Goal: Information Seeking & Learning: Learn about a topic

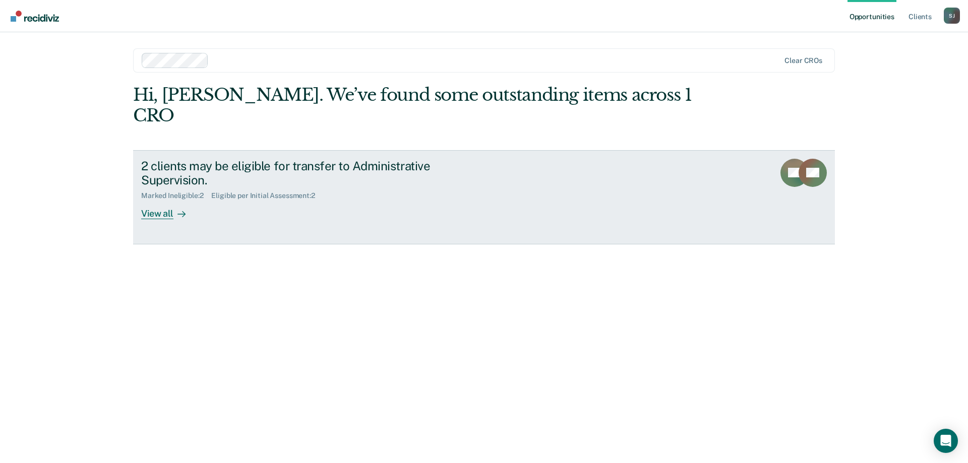
click at [168, 200] on div "View all" at bounding box center [169, 210] width 56 height 20
click at [165, 200] on div "View all" at bounding box center [169, 210] width 56 height 20
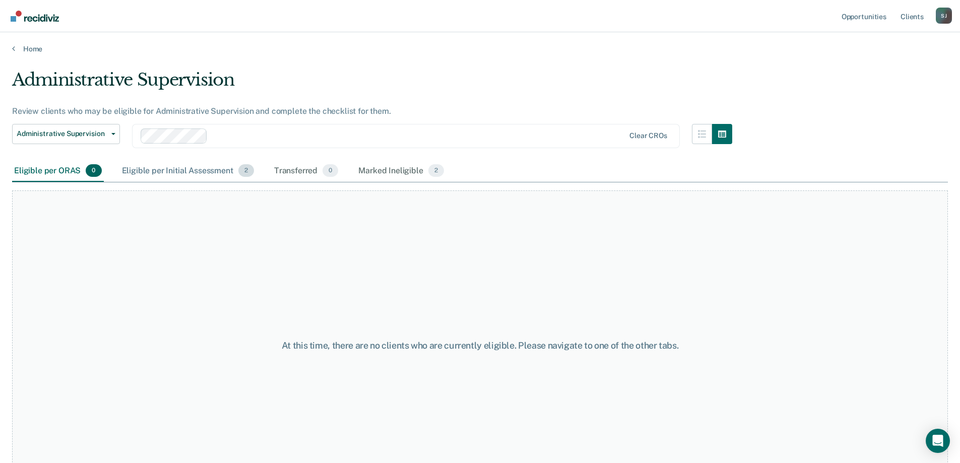
click at [151, 165] on div "Eligible per Initial Assessment 2" at bounding box center [188, 171] width 136 height 22
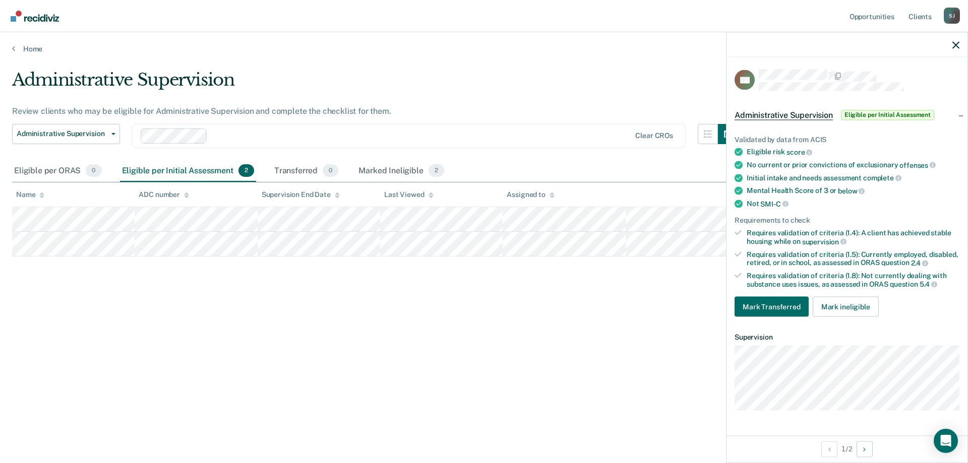
click at [877, 112] on span "Eligible per Initial Assessment" at bounding box center [887, 115] width 93 height 10
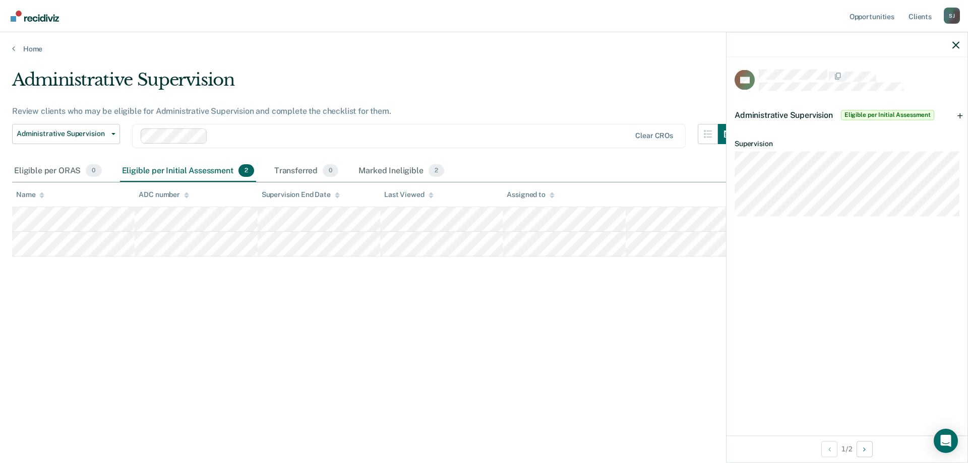
click at [789, 110] on span "Administrative Supervision" at bounding box center [784, 115] width 98 height 10
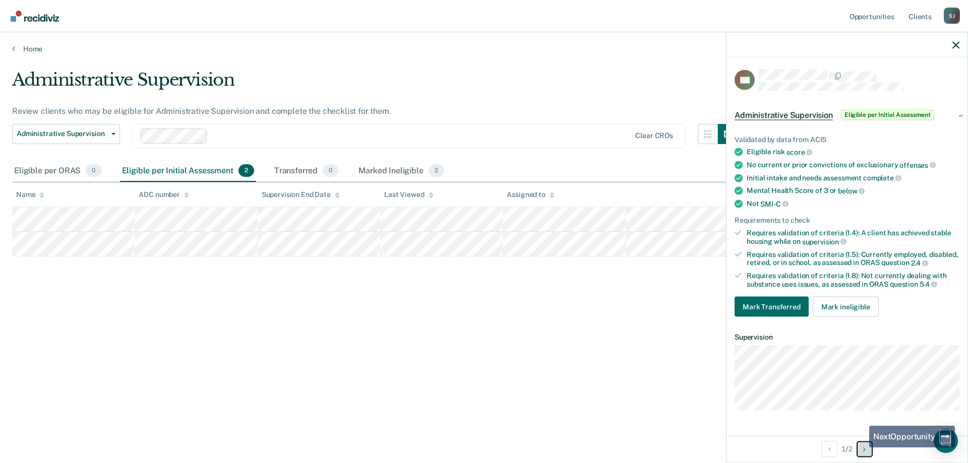
click at [862, 448] on button "Next Opportunity" at bounding box center [865, 449] width 16 height 16
click at [782, 110] on span "Administrative Supervision" at bounding box center [784, 115] width 98 height 10
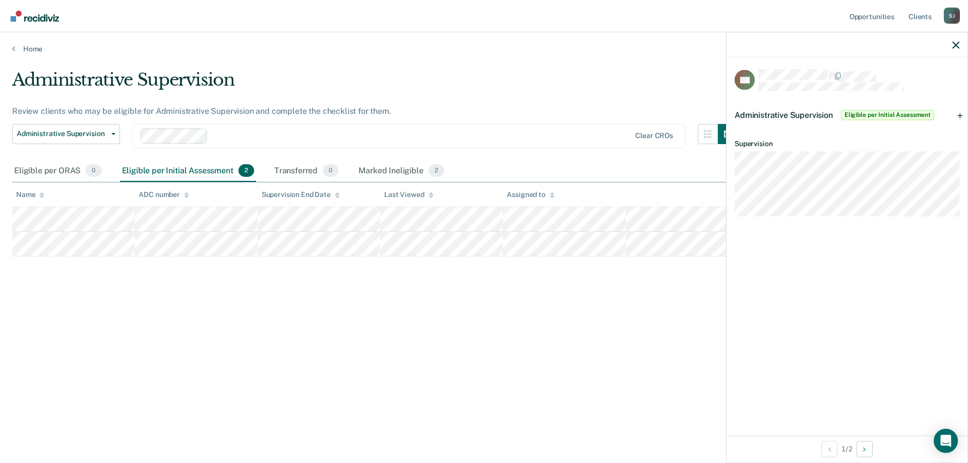
click at [869, 112] on span "Eligible per Initial Assessment" at bounding box center [887, 115] width 93 height 10
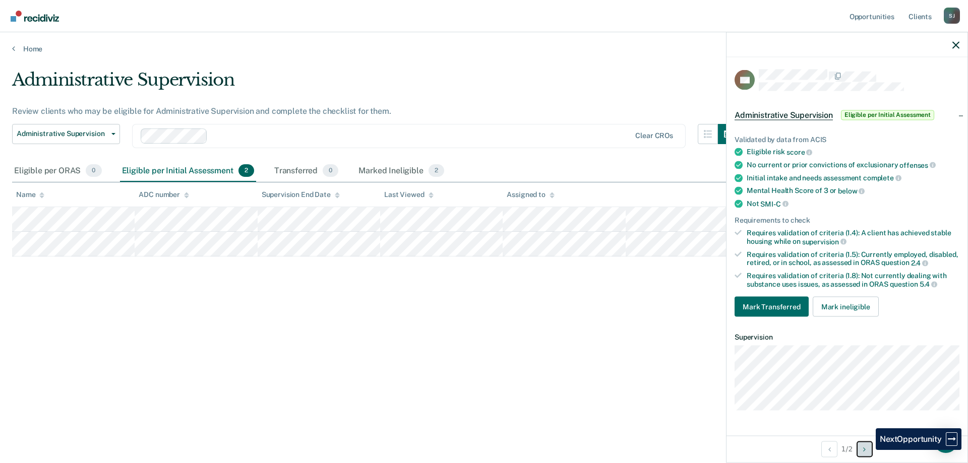
click at [868, 450] on button "Next Opportunity" at bounding box center [865, 449] width 16 height 16
click at [825, 446] on button "Previous Opportunity" at bounding box center [829, 449] width 16 height 16
click at [299, 170] on div "Transferred 0" at bounding box center [306, 171] width 69 height 22
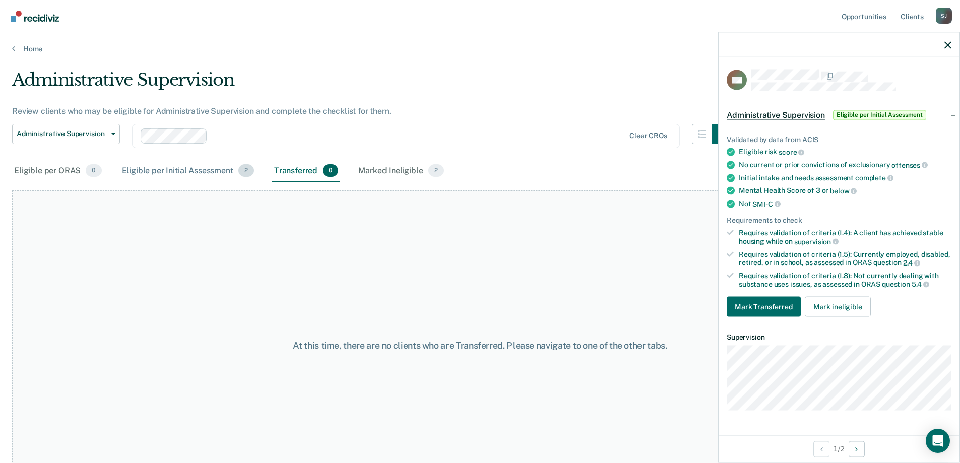
click at [193, 167] on div "Eligible per Initial Assessment 2" at bounding box center [188, 171] width 136 height 22
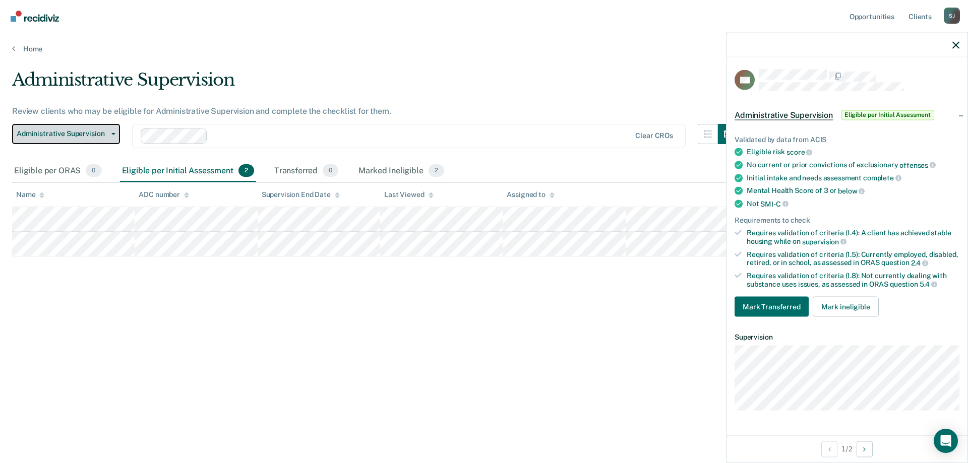
click at [55, 130] on span "Administrative Supervision" at bounding box center [62, 134] width 91 height 9
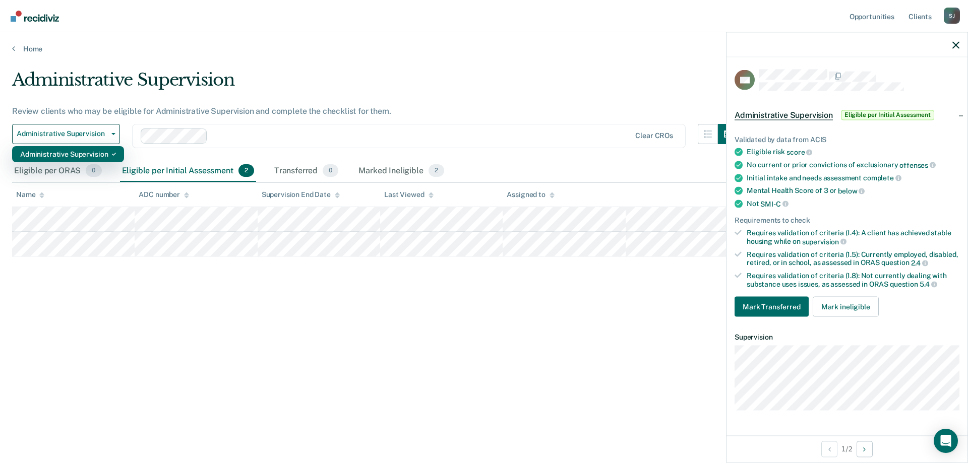
click at [64, 150] on div "Administrative Supervision" at bounding box center [68, 154] width 96 height 16
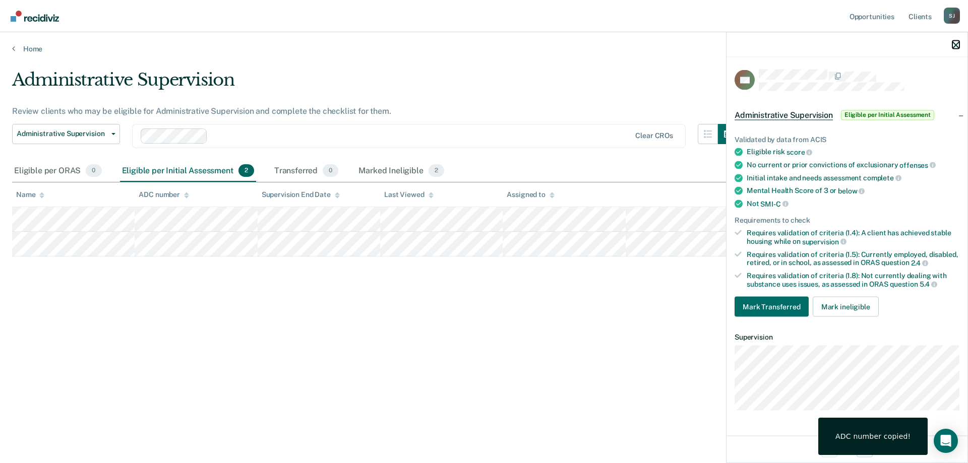
click at [954, 48] on icon "button" at bounding box center [955, 44] width 7 height 7
click at [885, 111] on span "Eligible per Initial Assessment" at bounding box center [887, 115] width 93 height 10
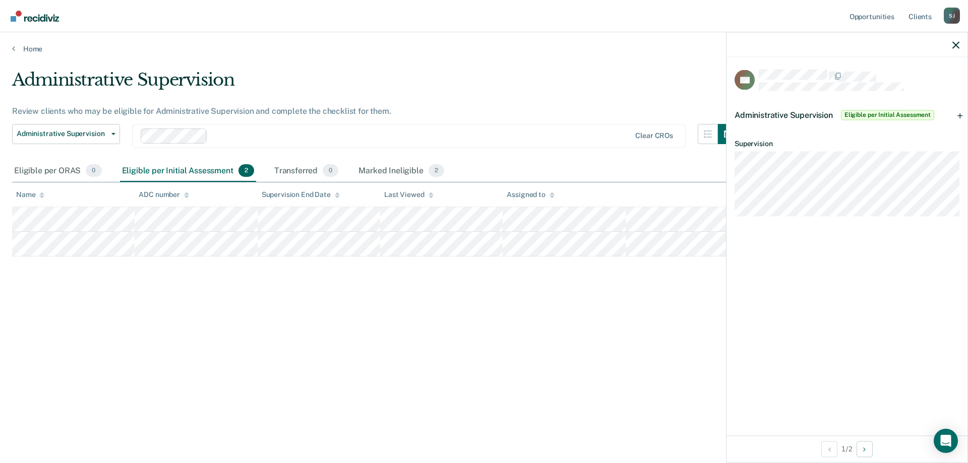
click at [771, 110] on span "Administrative Supervision" at bounding box center [784, 115] width 98 height 10
